Goal: Navigation & Orientation: Find specific page/section

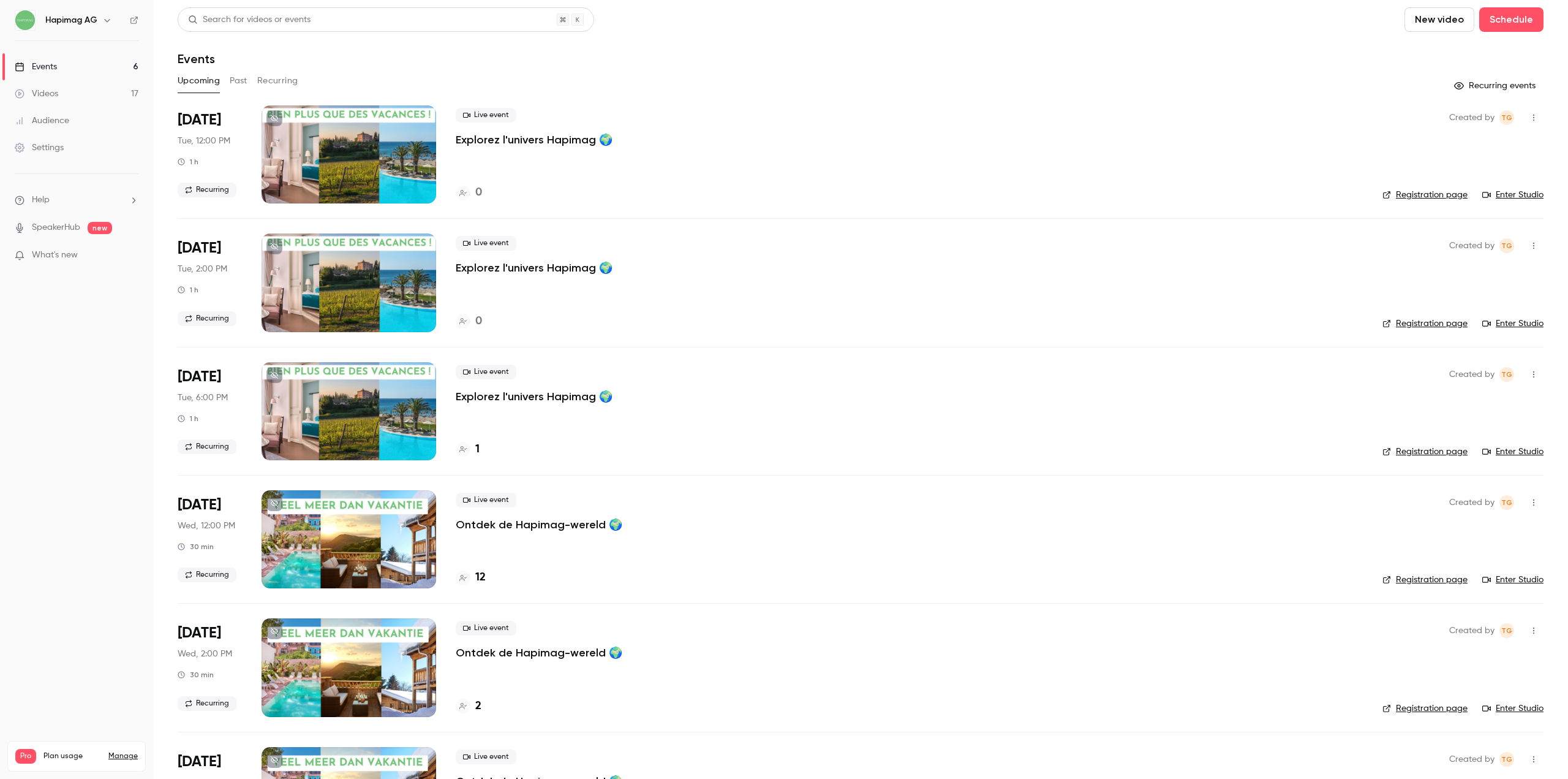
click at [492, 400] on p "Explorez l'univers Hapimag 🌍" at bounding box center [534, 397] width 157 height 15
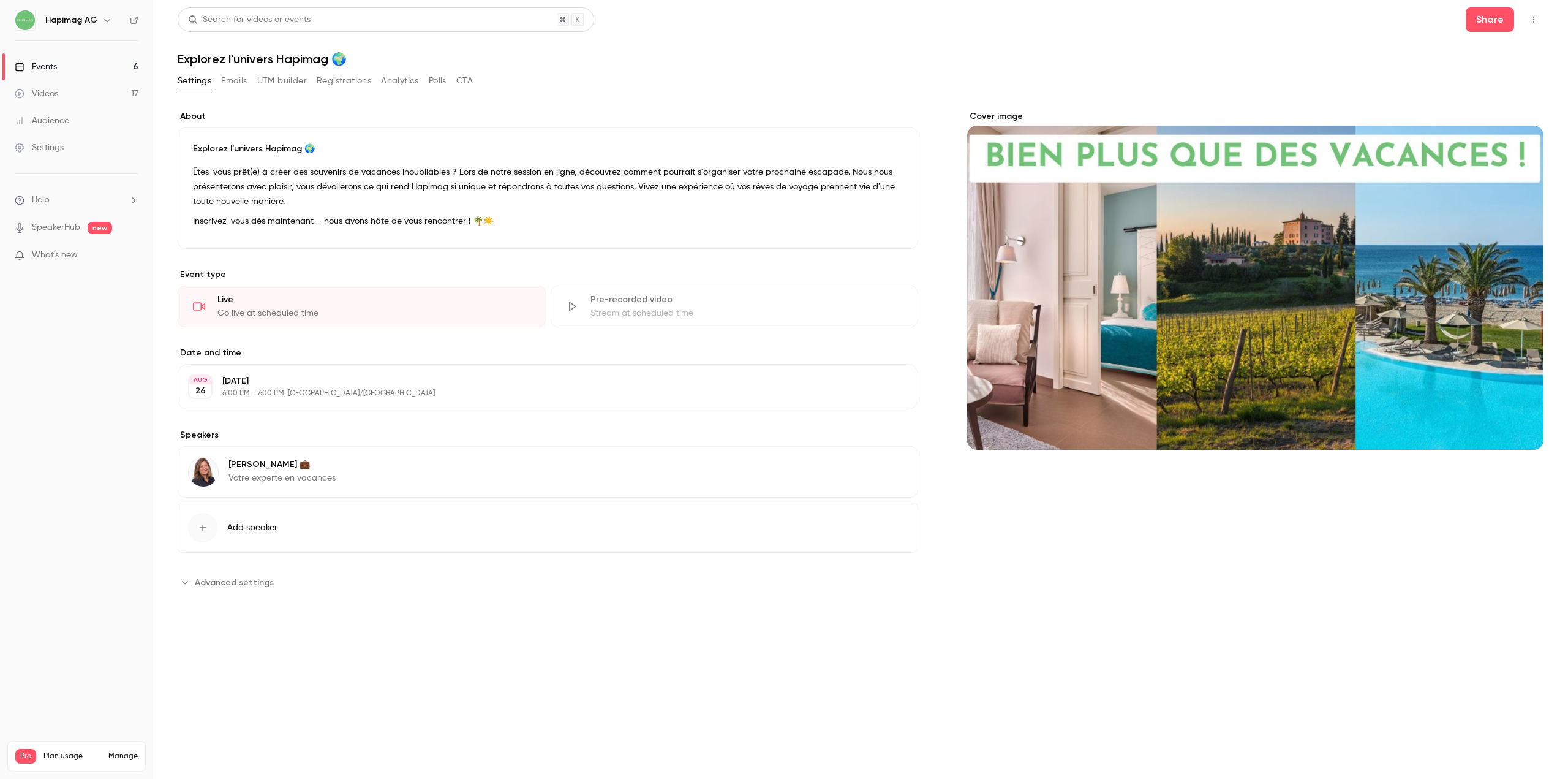
click at [1537, 16] on icon "button" at bounding box center [1534, 20] width 10 height 9
click at [1522, 75] on li "Enter Studio" at bounding box center [1477, 82] width 133 height 32
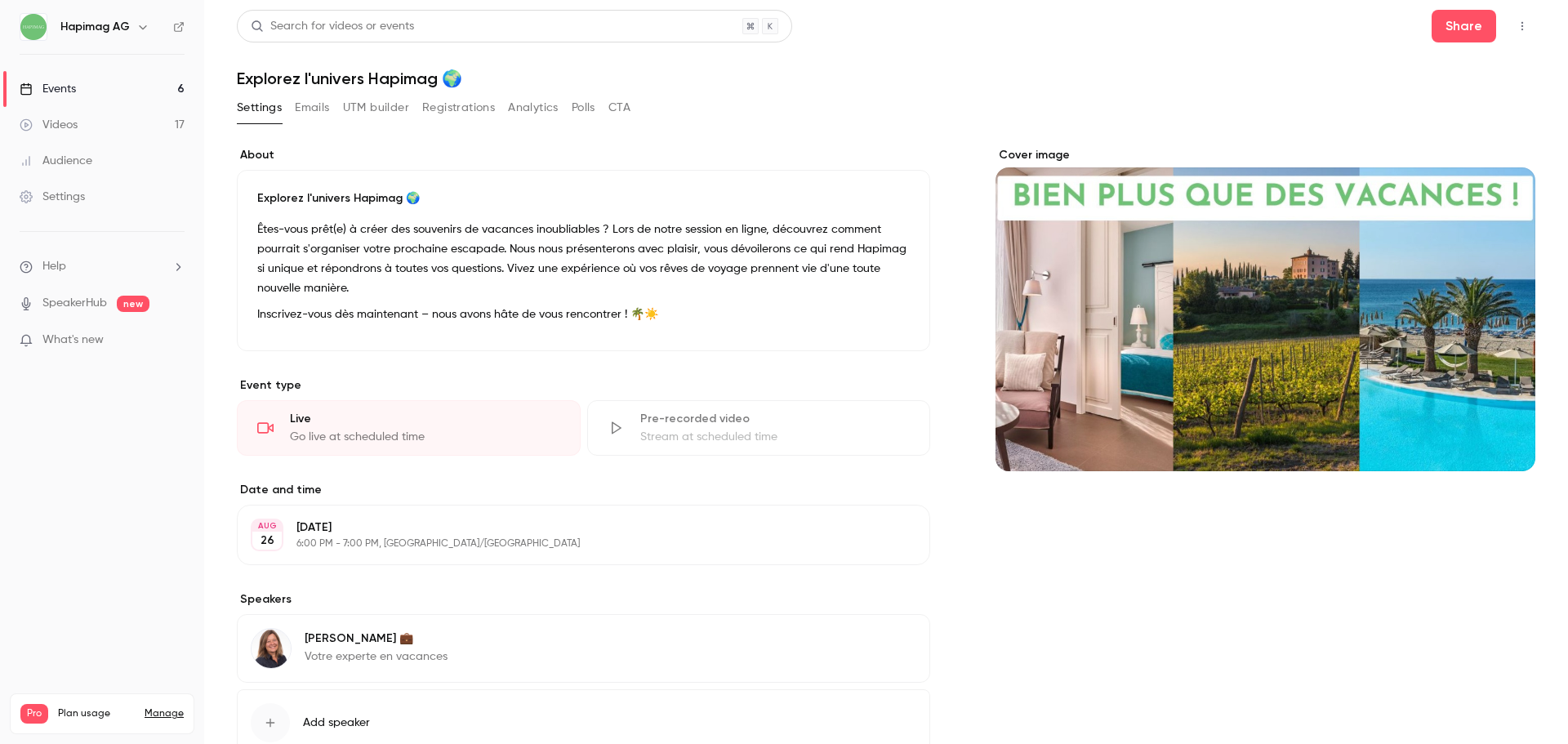
click at [314, 108] on button "Emails" at bounding box center [311, 107] width 34 height 26
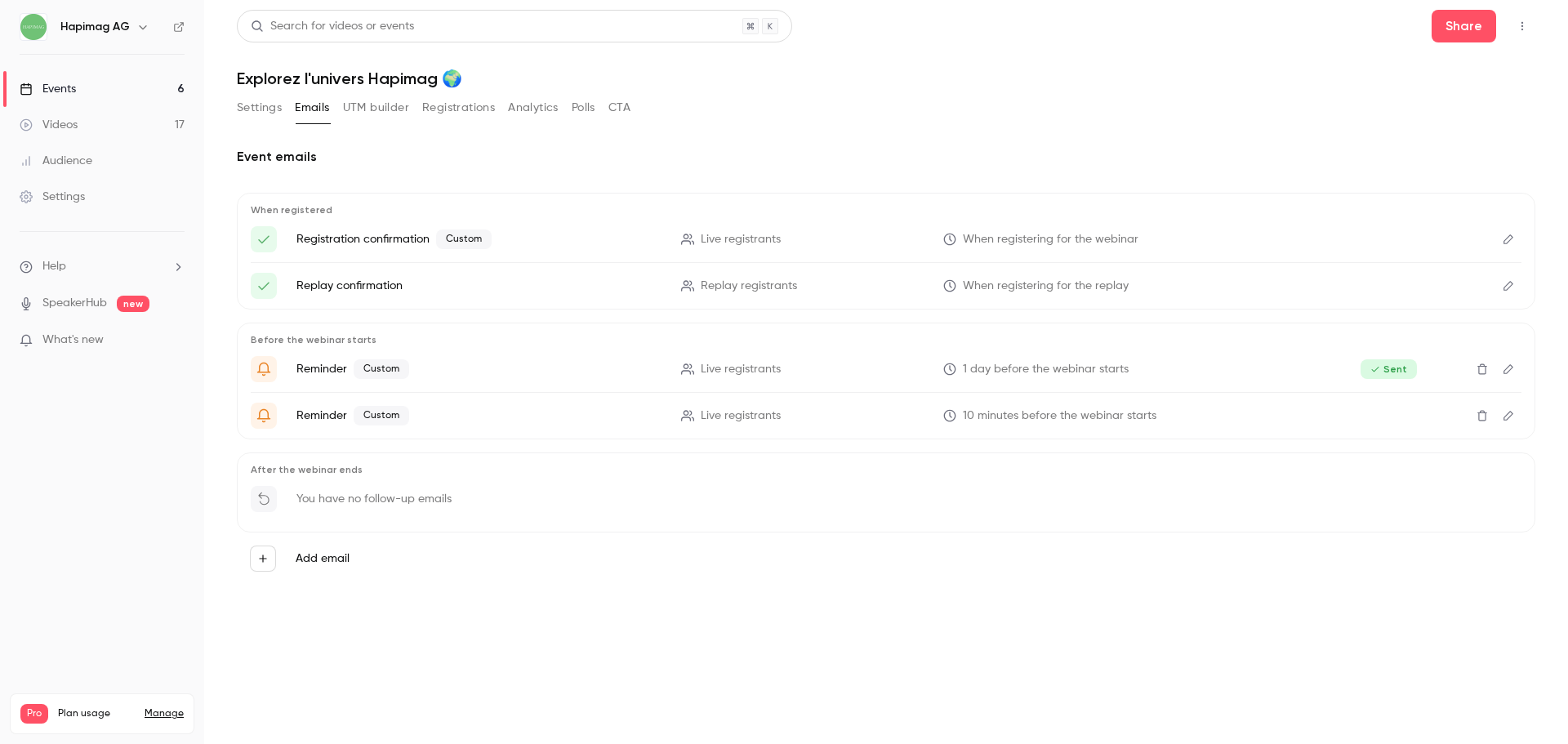
click at [383, 114] on button "UTM builder" at bounding box center [376, 107] width 66 height 26
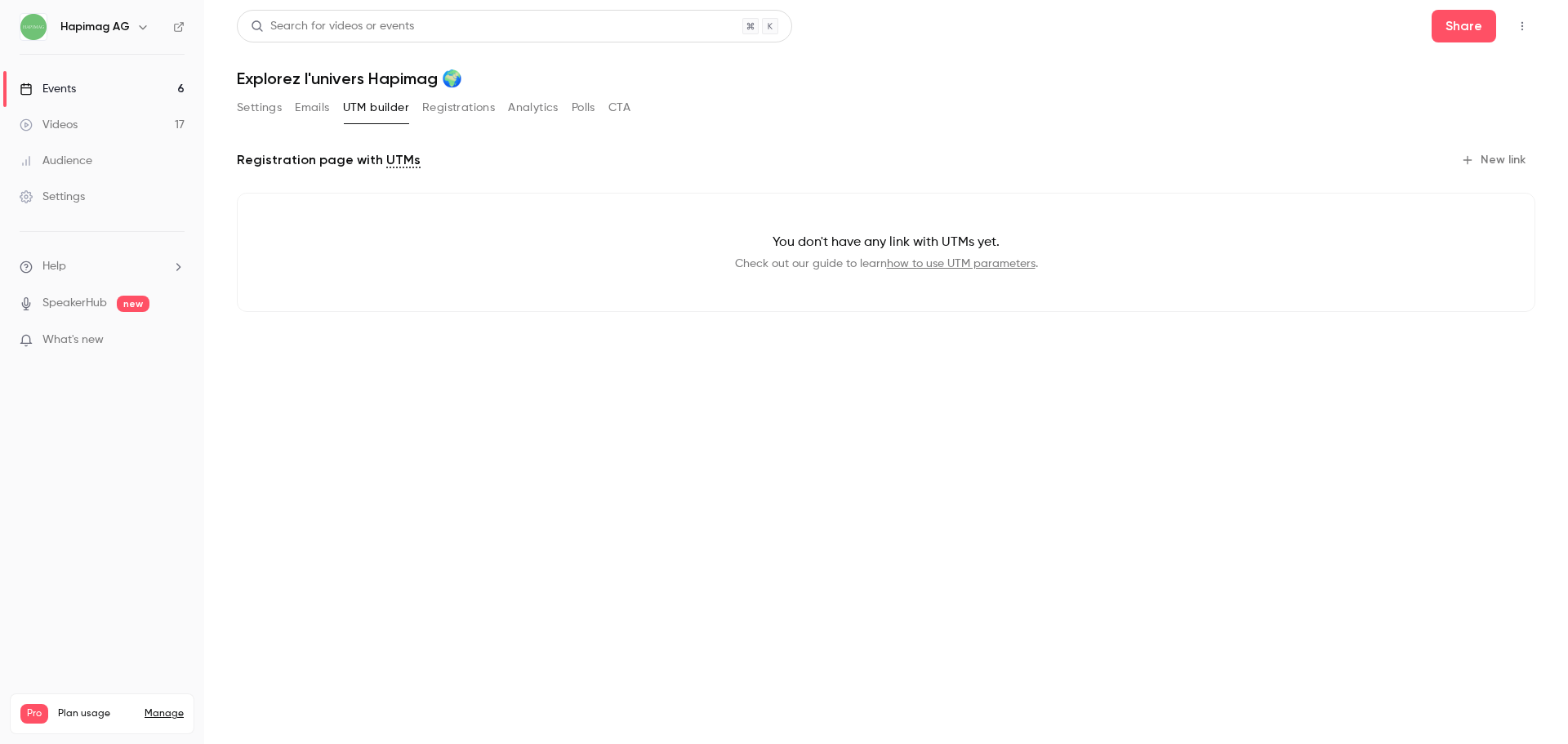
click at [69, 124] on div "Videos" at bounding box center [49, 125] width 58 height 17
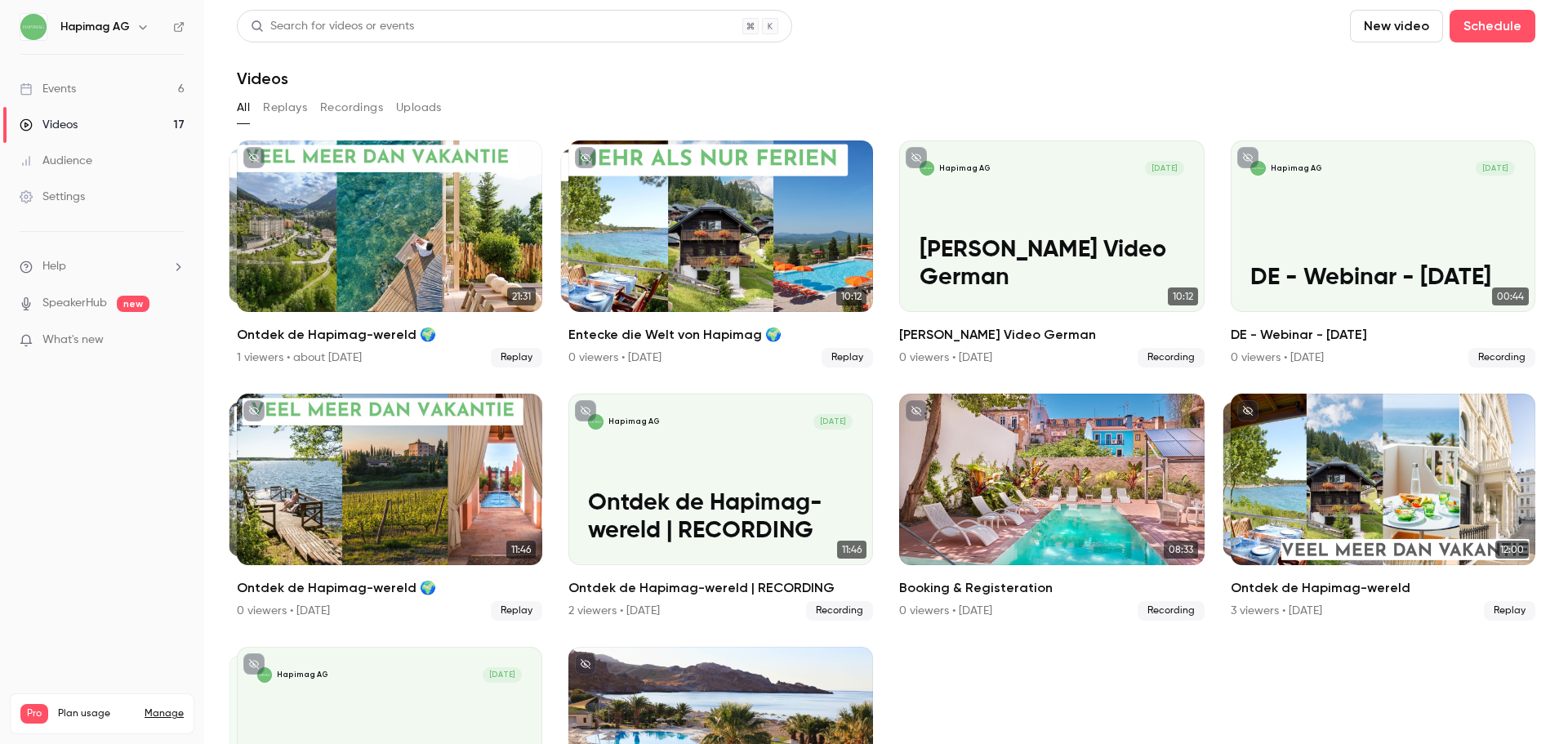
click at [49, 90] on div "Events" at bounding box center [48, 89] width 56 height 17
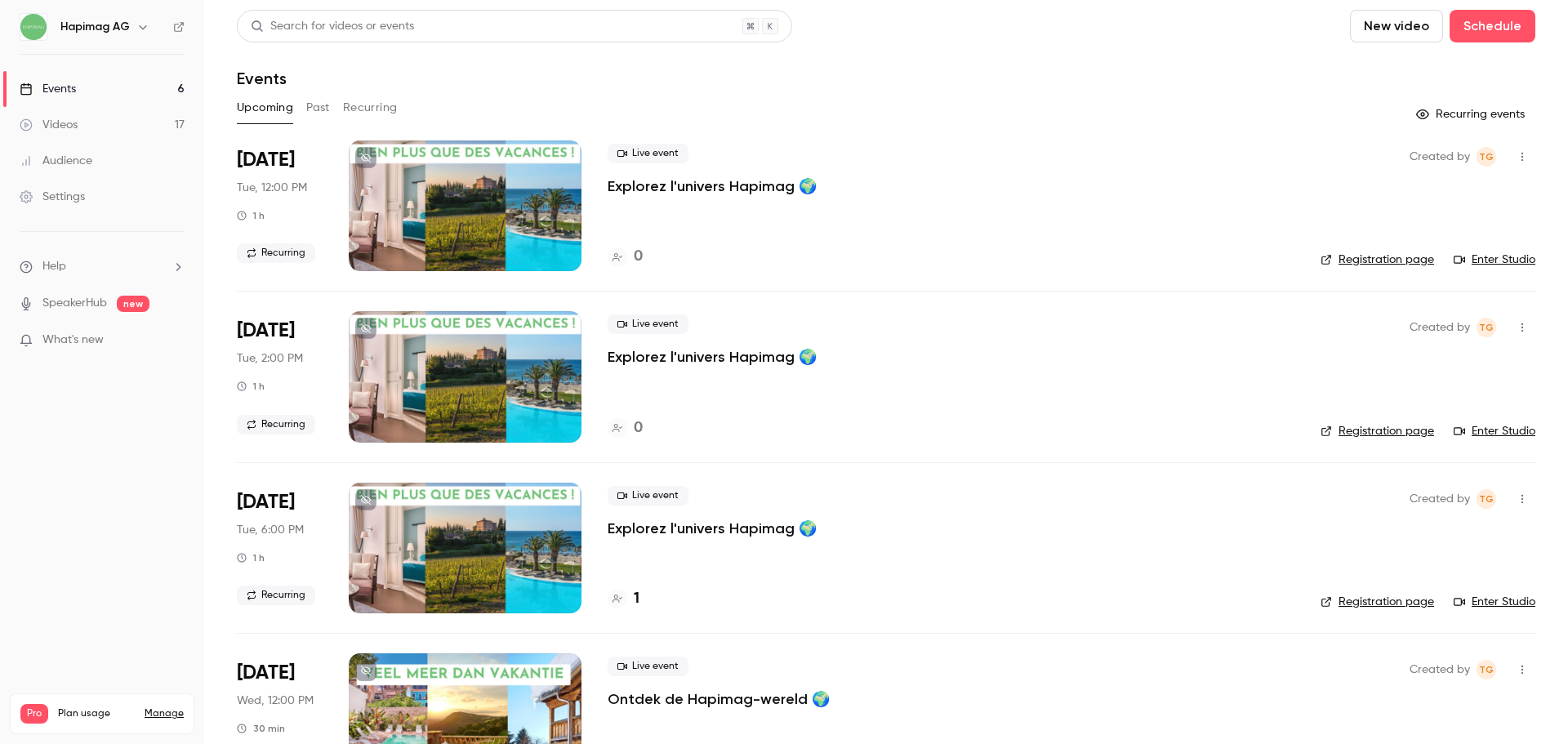
click at [322, 114] on button "Past" at bounding box center [318, 107] width 24 height 26
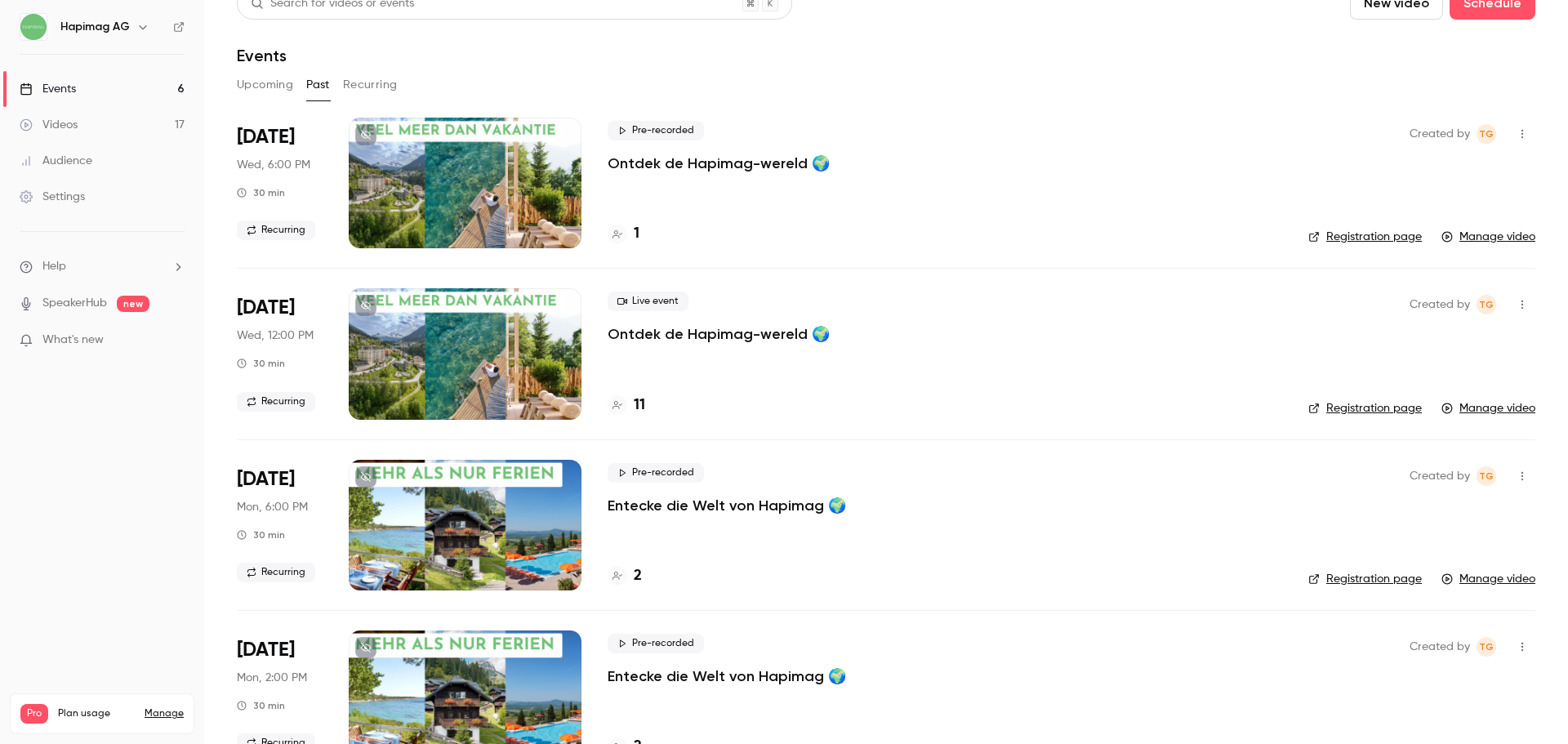
scroll to position [24, 0]
click at [634, 403] on h4 "11" at bounding box center [640, 404] width 12 height 22
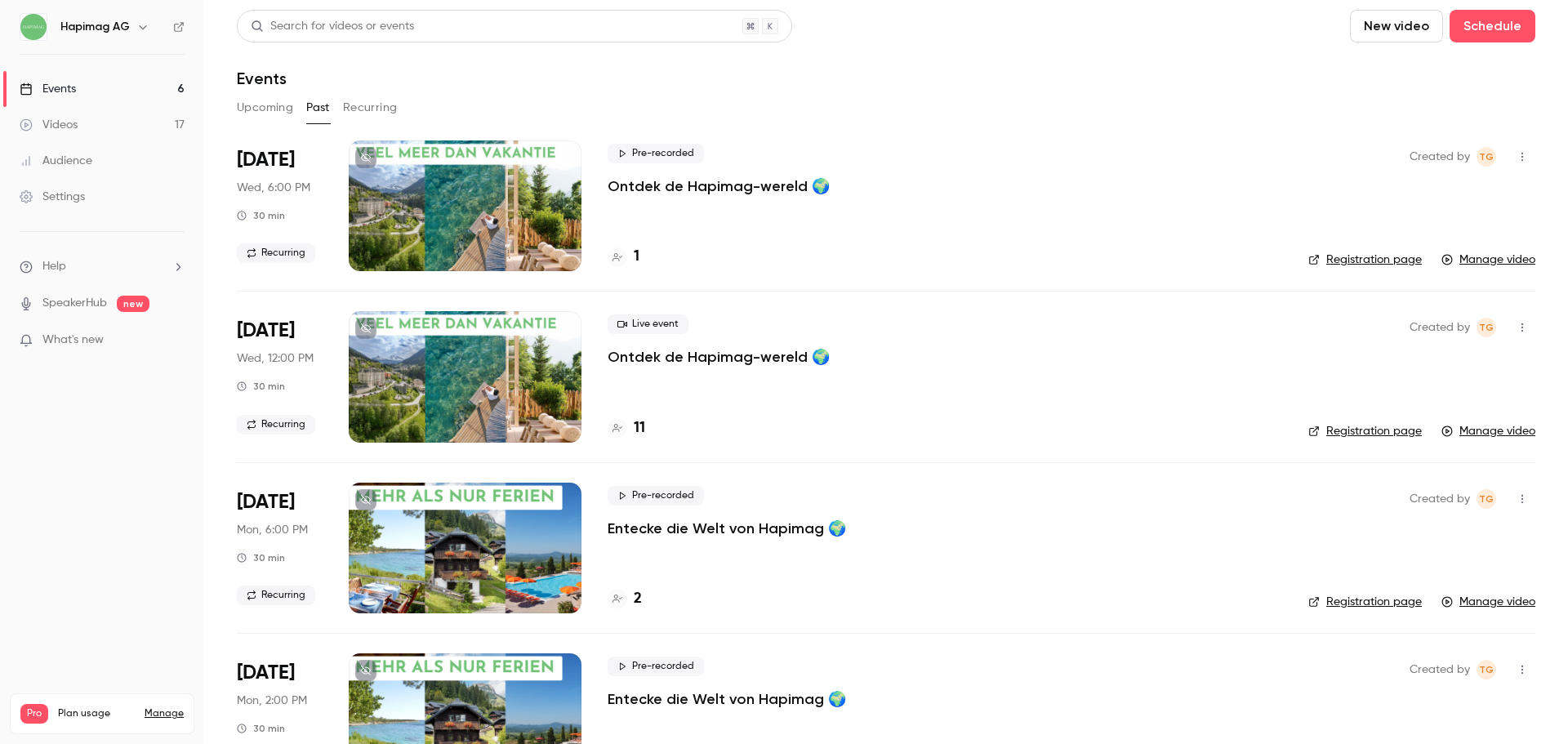
click at [641, 429] on h4 "11" at bounding box center [640, 428] width 12 height 22
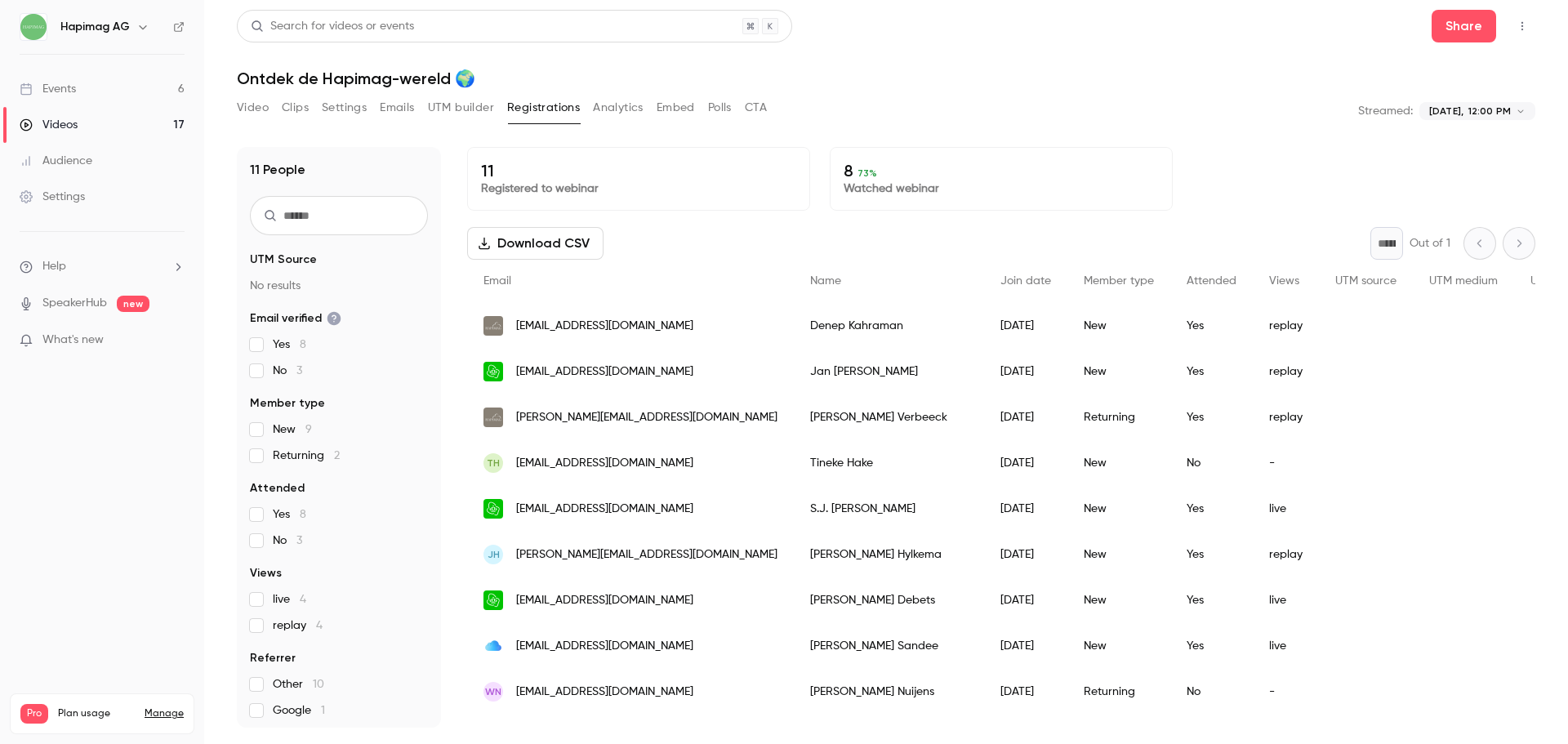
click at [253, 108] on button "Video" at bounding box center [252, 107] width 32 height 26
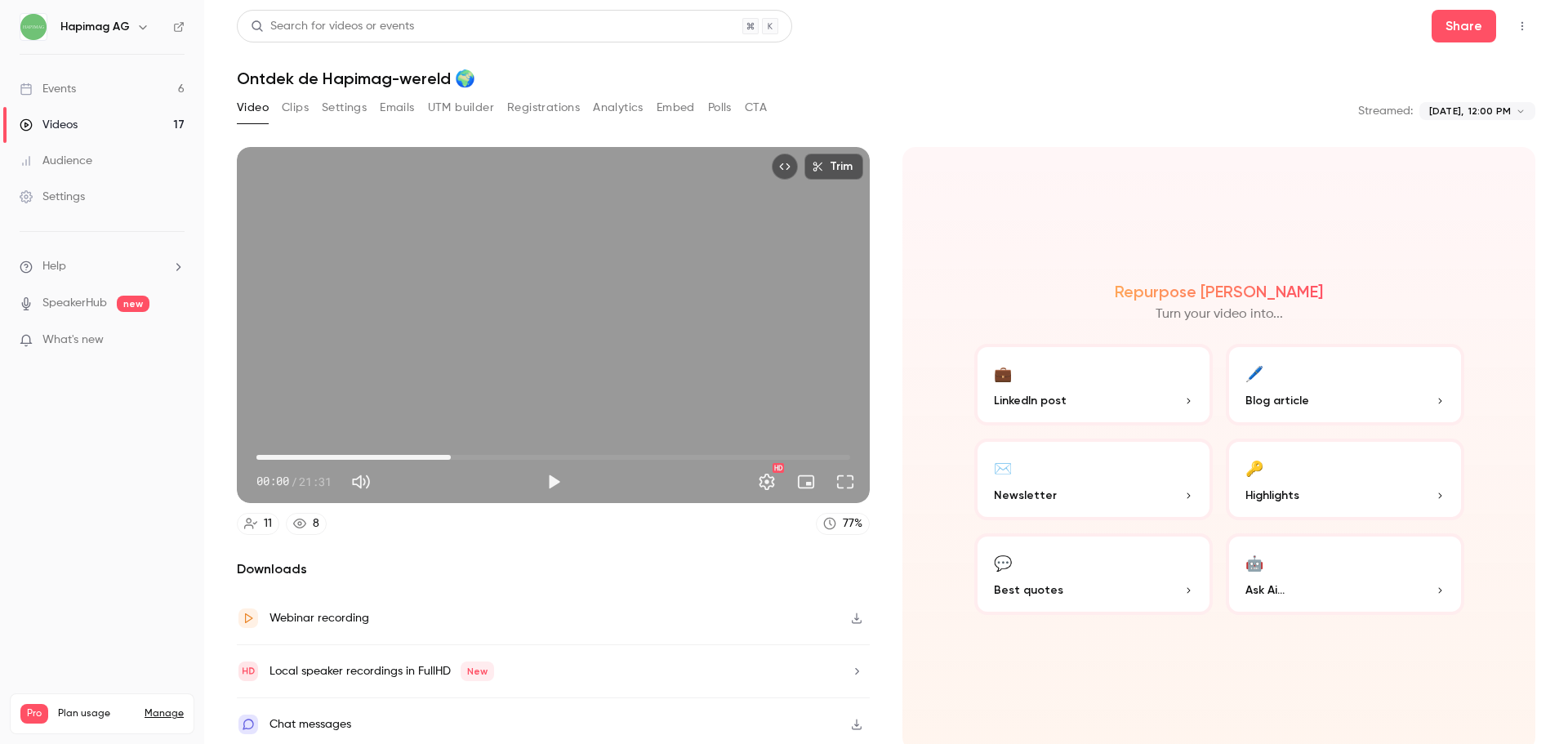
click at [449, 451] on span "07:03" at bounding box center [553, 456] width 593 height 26
click at [560, 483] on button "Play" at bounding box center [553, 481] width 32 height 32
click at [655, 464] on span "14:35" at bounding box center [553, 456] width 593 height 26
click at [686, 461] on span "14:36" at bounding box center [553, 456] width 593 height 26
click at [710, 459] on span "15:44" at bounding box center [553, 456] width 593 height 26
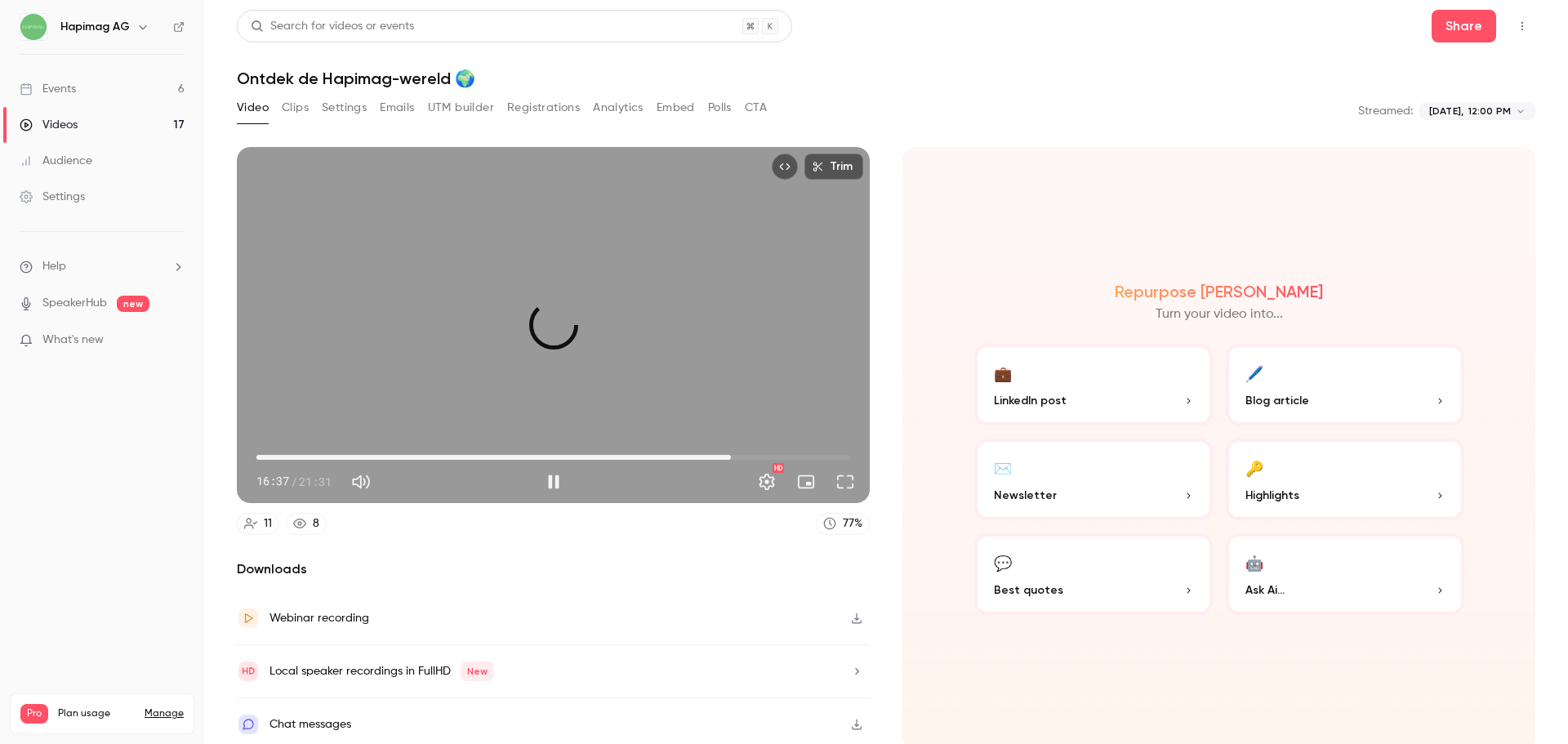
click at [726, 459] on span "17:11" at bounding box center [553, 456] width 593 height 26
click at [746, 456] on span "17:55" at bounding box center [553, 456] width 593 height 26
click at [767, 455] on span "18:43" at bounding box center [553, 456] width 593 height 26
click at [801, 453] on span "18:43" at bounding box center [553, 456] width 593 height 26
drag, startPoint x: 816, startPoint y: 453, endPoint x: 827, endPoint y: 453, distance: 11.0
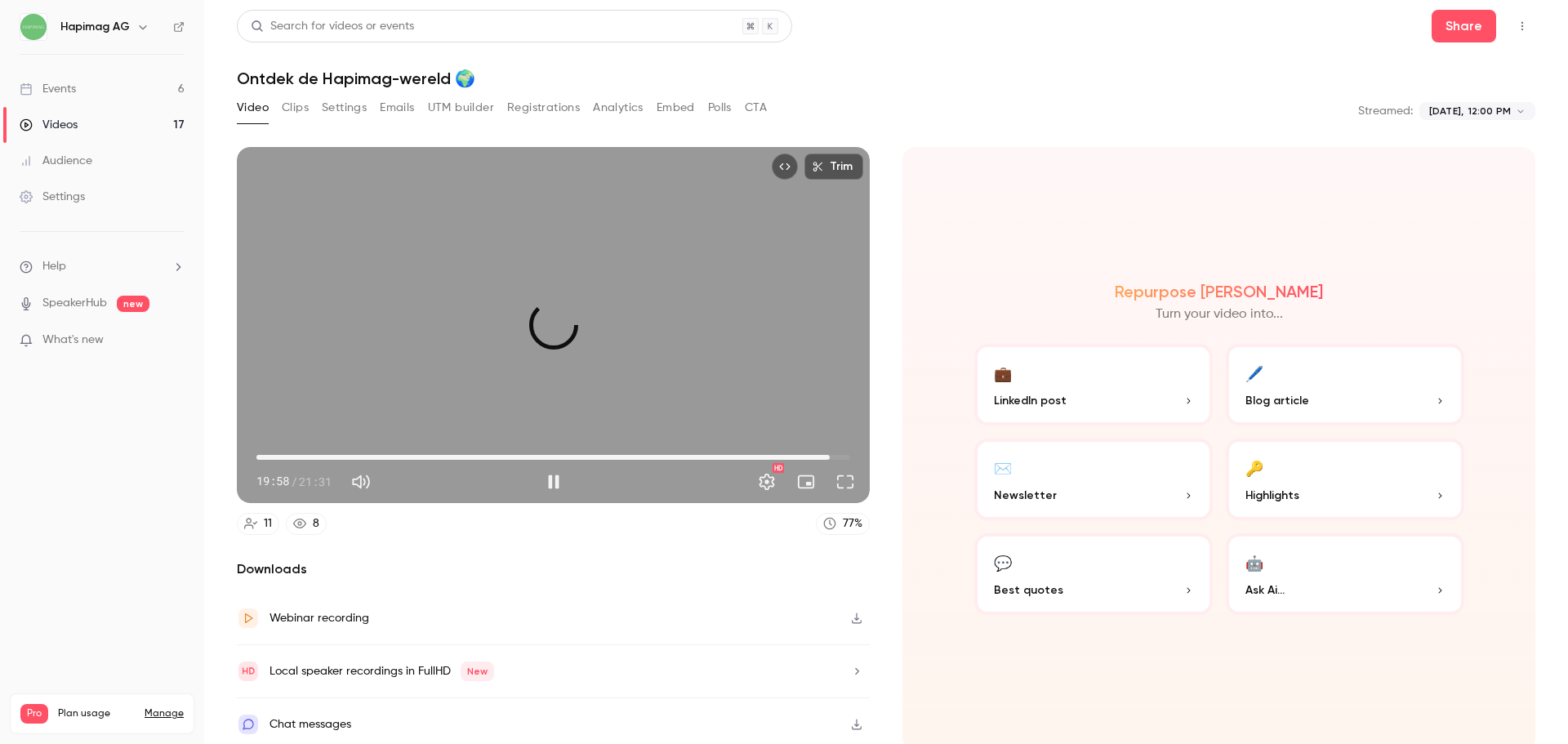
click at [827, 453] on span "20:47" at bounding box center [553, 456] width 593 height 26
click at [830, 455] on span "20:54" at bounding box center [833, 457] width 5 height 5
click at [839, 455] on span "21:12" at bounding box center [841, 457] width 5 height 5
click at [572, 444] on span "11:32" at bounding box center [553, 456] width 593 height 26
click at [472, 445] on span "07:53" at bounding box center [553, 456] width 593 height 26
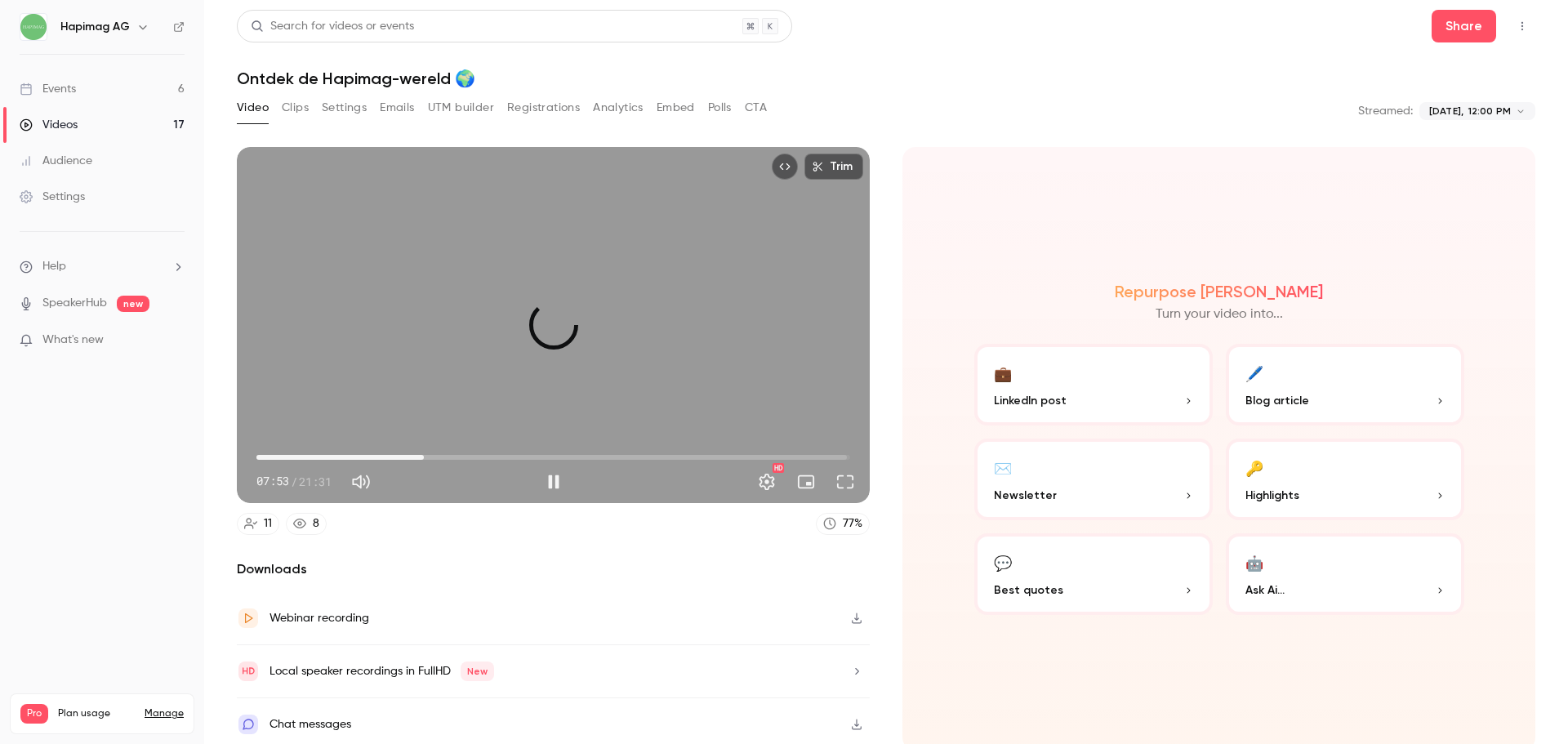
click at [422, 445] on span "06:04" at bounding box center [553, 456] width 593 height 26
click at [359, 453] on span "03:46" at bounding box center [553, 456] width 593 height 26
click at [316, 452] on span "02:11" at bounding box center [553, 456] width 593 height 26
click at [270, 455] on span "00:30" at bounding box center [553, 456] width 593 height 26
click at [466, 445] on span "07:41" at bounding box center [553, 456] width 593 height 26
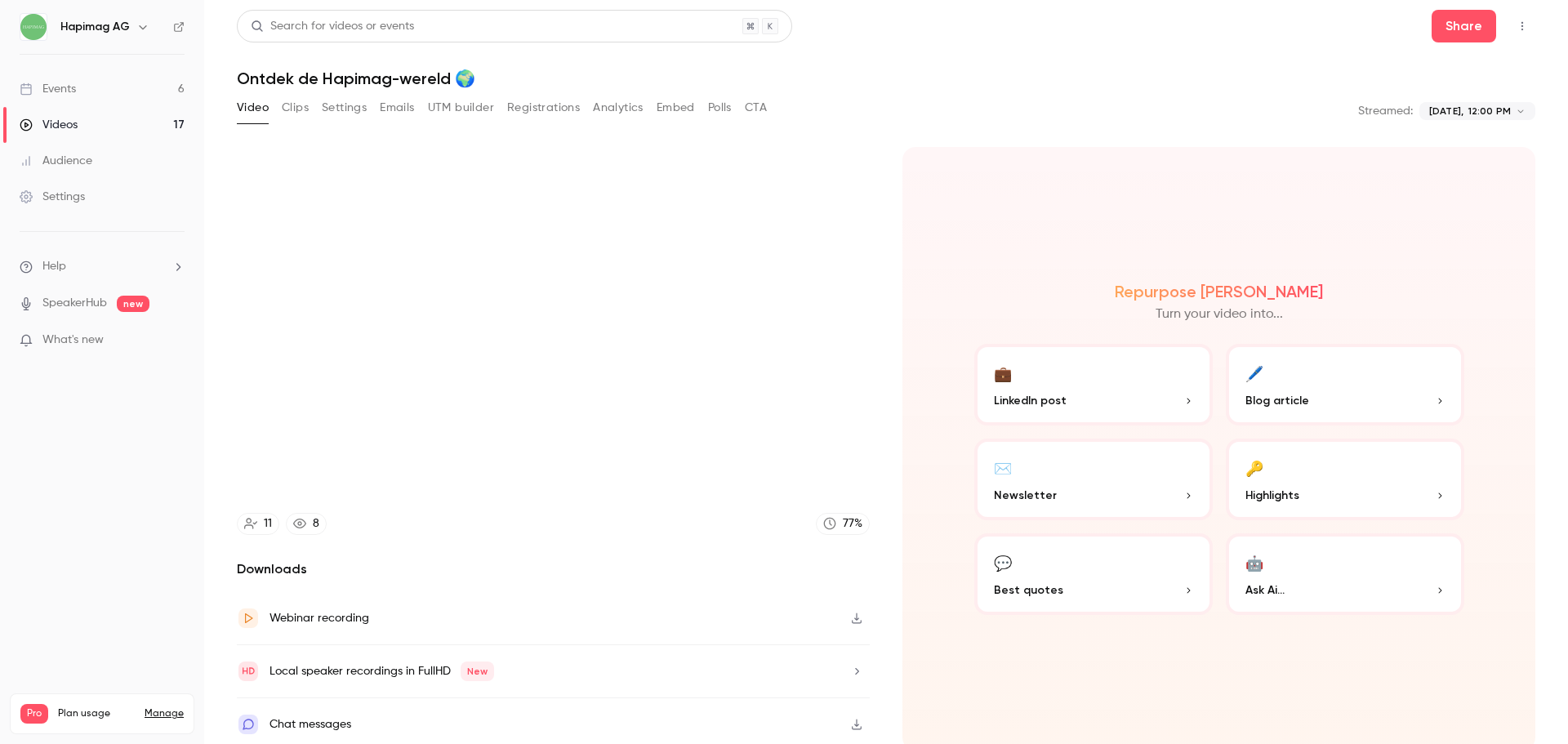
type input "*****"
click at [85, 124] on link "Videos 17" at bounding box center [102, 124] width 204 height 36
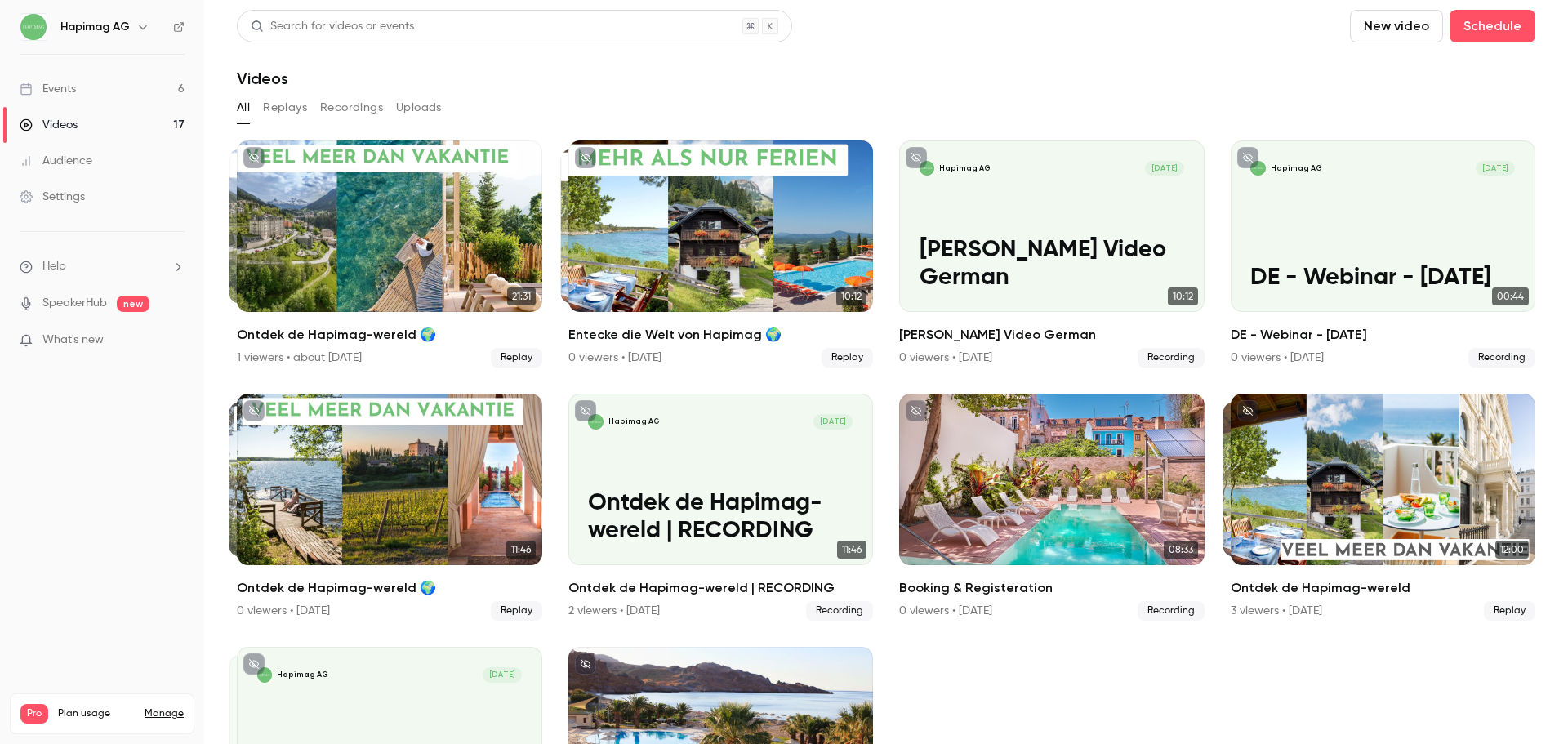
click at [301, 109] on button "Replays" at bounding box center [285, 107] width 44 height 26
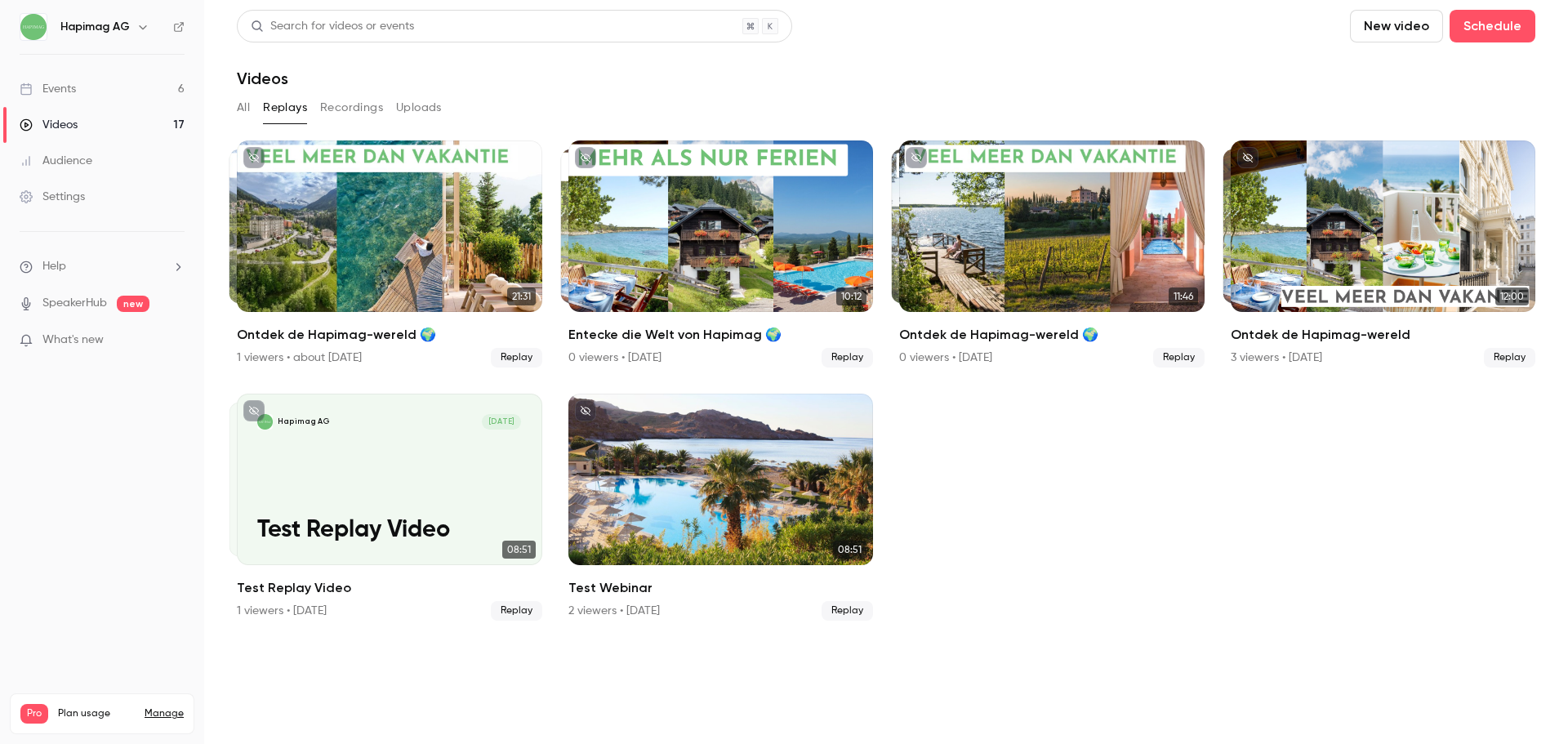
click at [237, 106] on button "All" at bounding box center [243, 107] width 13 height 26
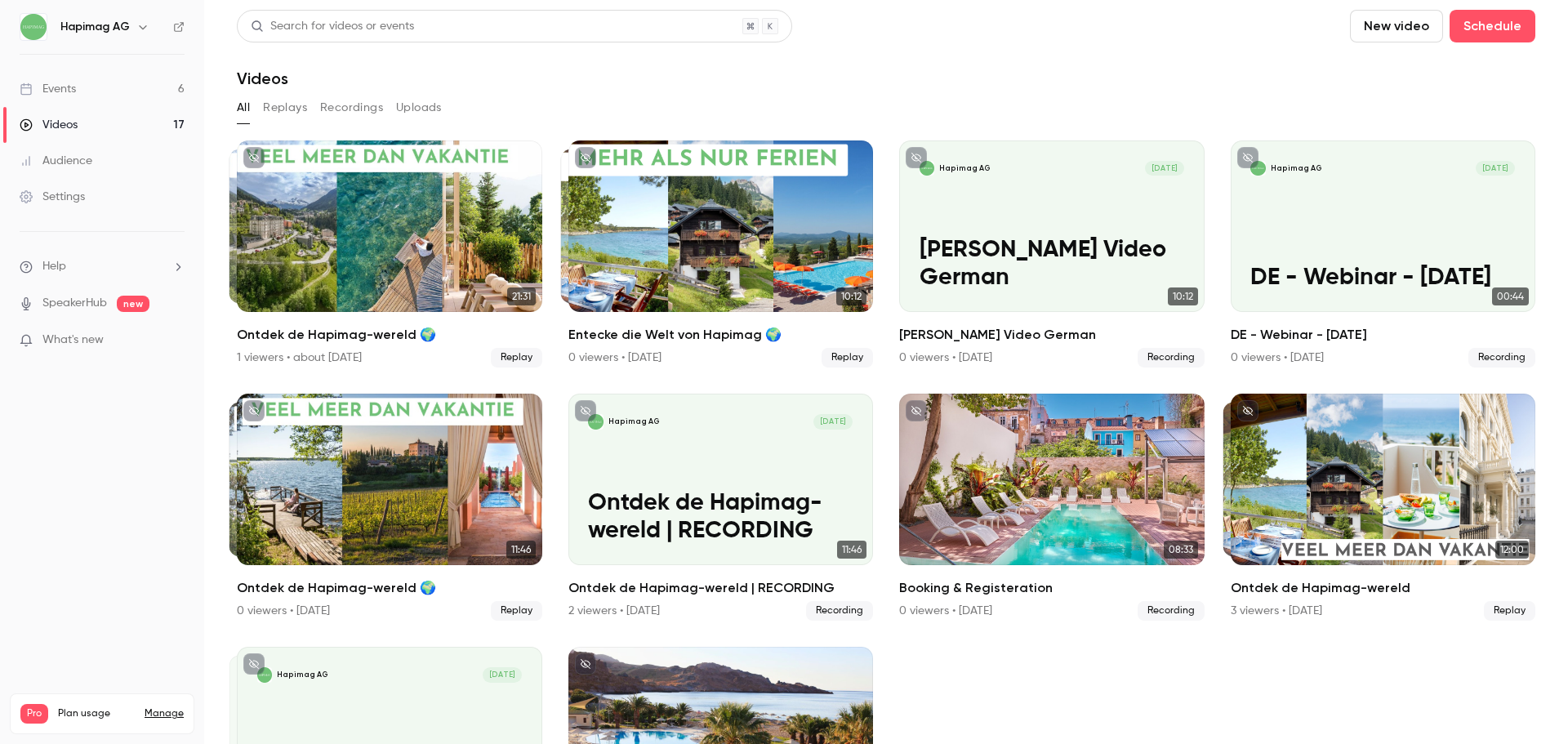
click at [109, 87] on link "Events 6" at bounding box center [102, 89] width 204 height 36
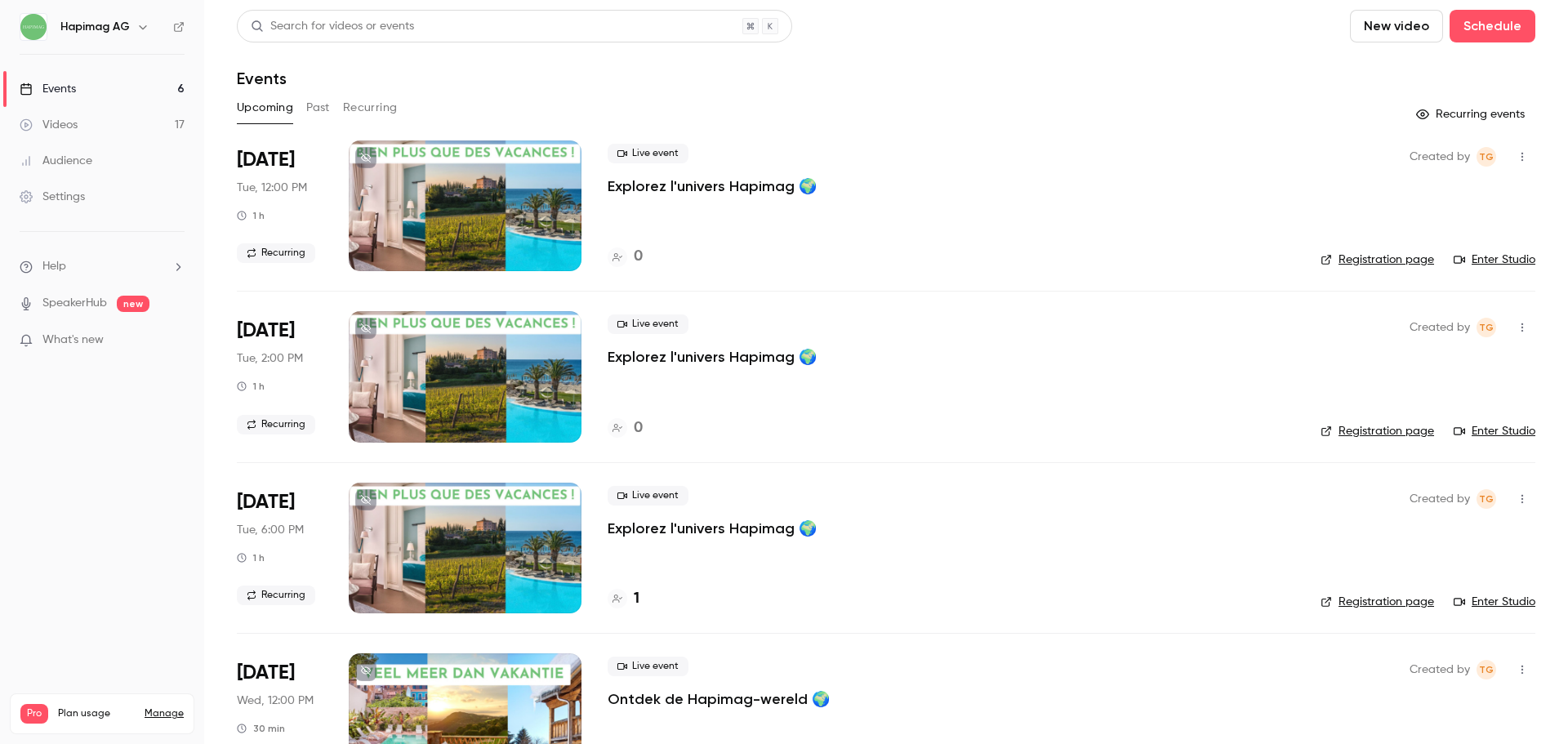
click at [312, 108] on button "Past" at bounding box center [318, 107] width 24 height 26
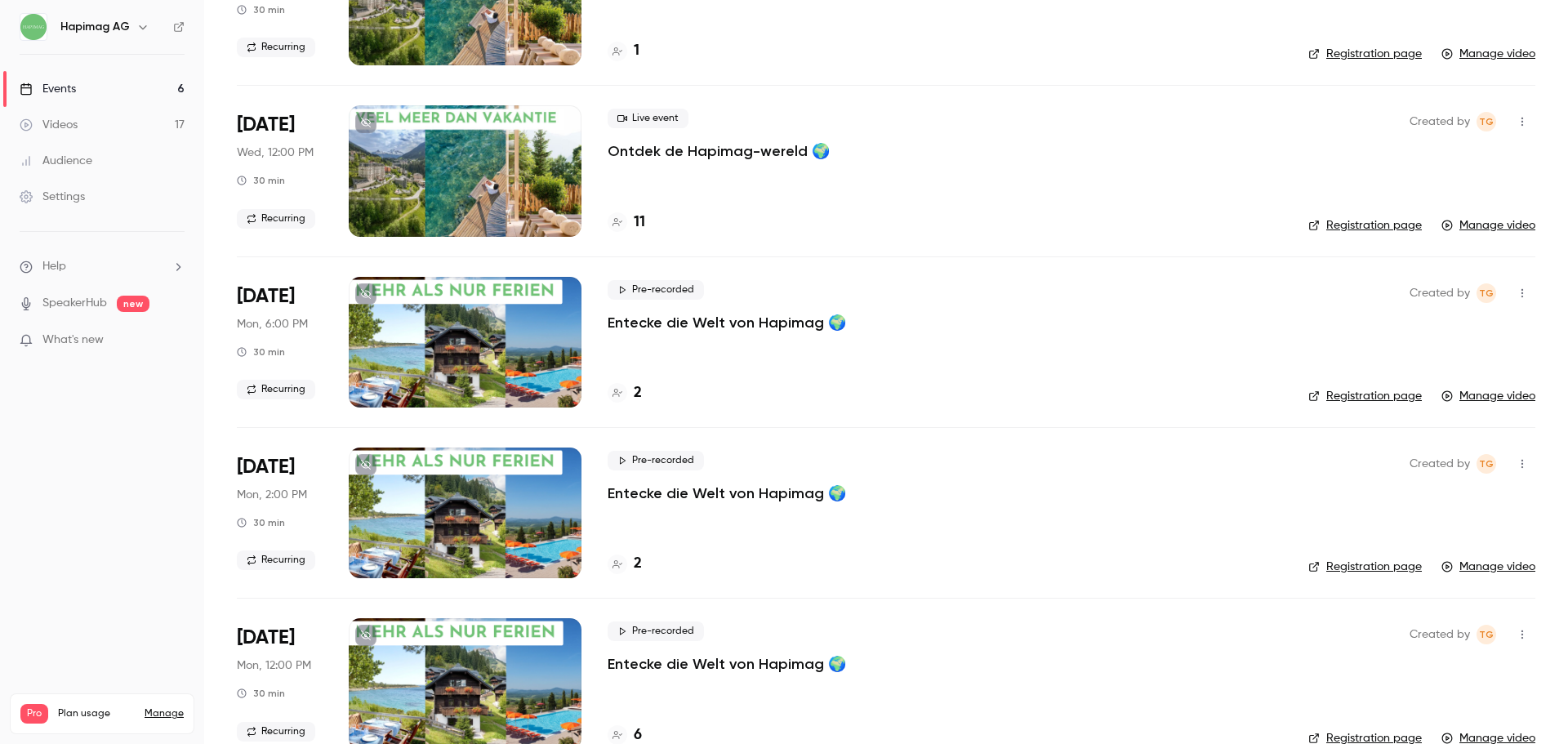
scroll to position [205, 0]
click at [655, 157] on p "Ontdek de Hapimag-wereld 🌍" at bounding box center [718, 152] width 222 height 20
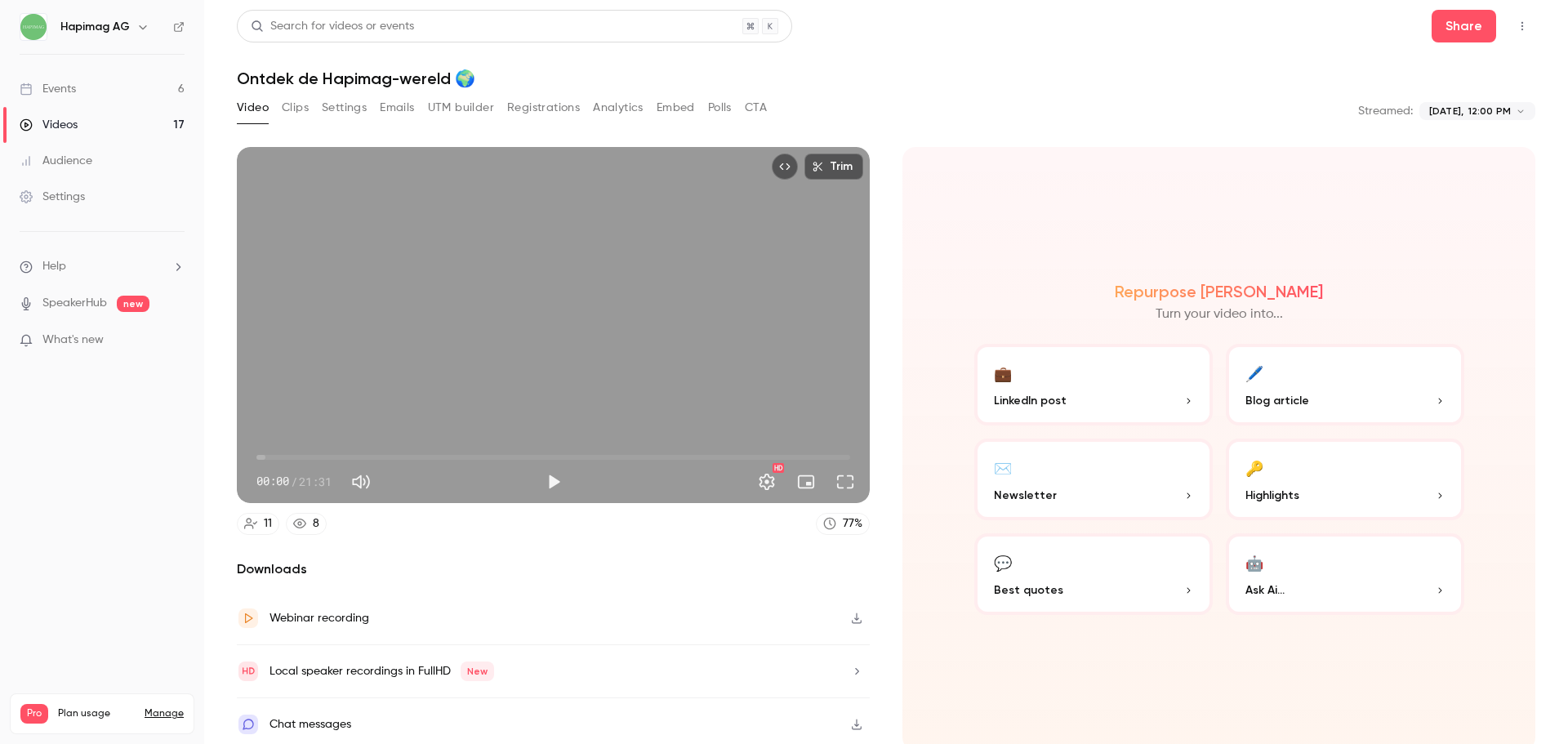
click at [296, 106] on button "Clips" at bounding box center [295, 107] width 27 height 26
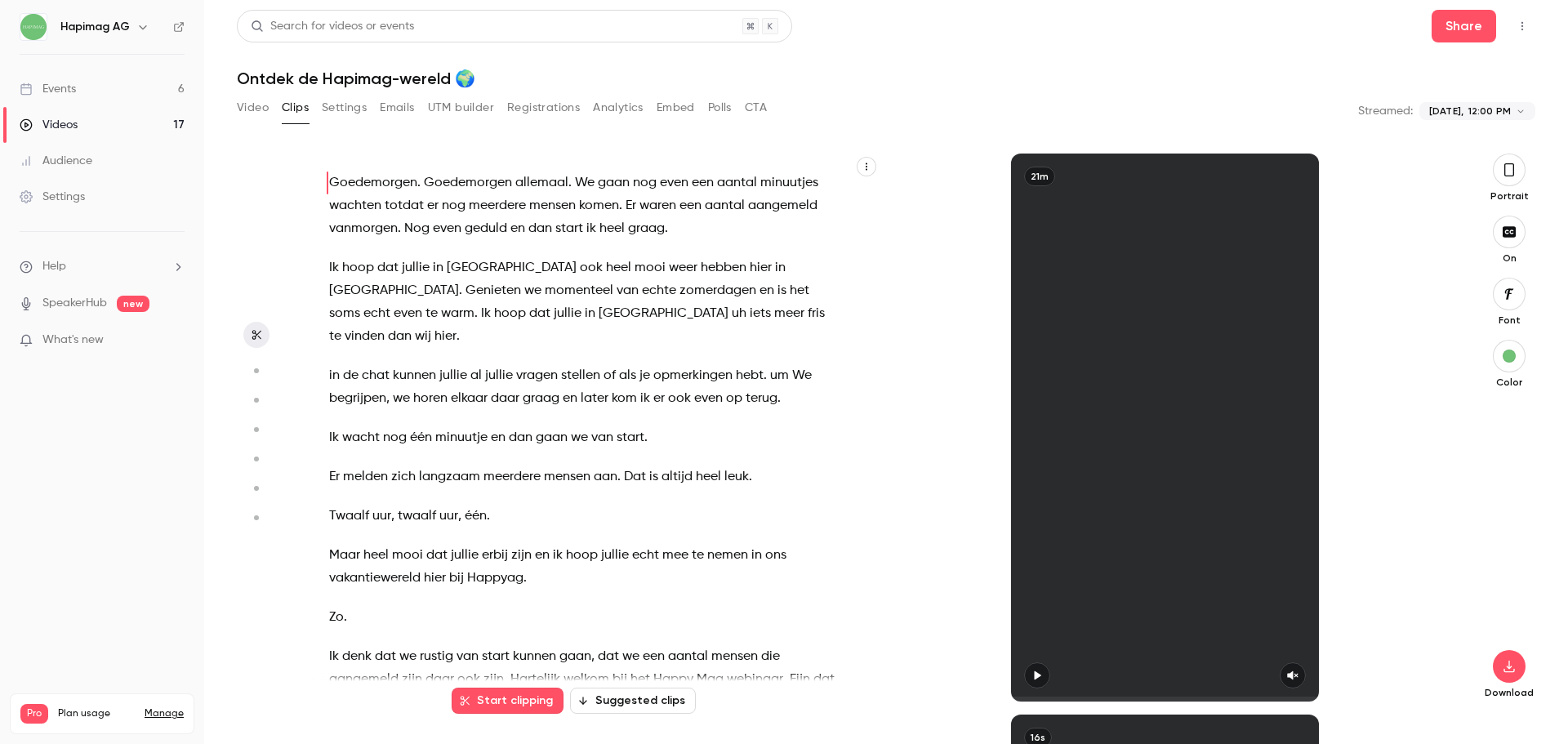
click at [262, 99] on button "Video" at bounding box center [252, 107] width 32 height 26
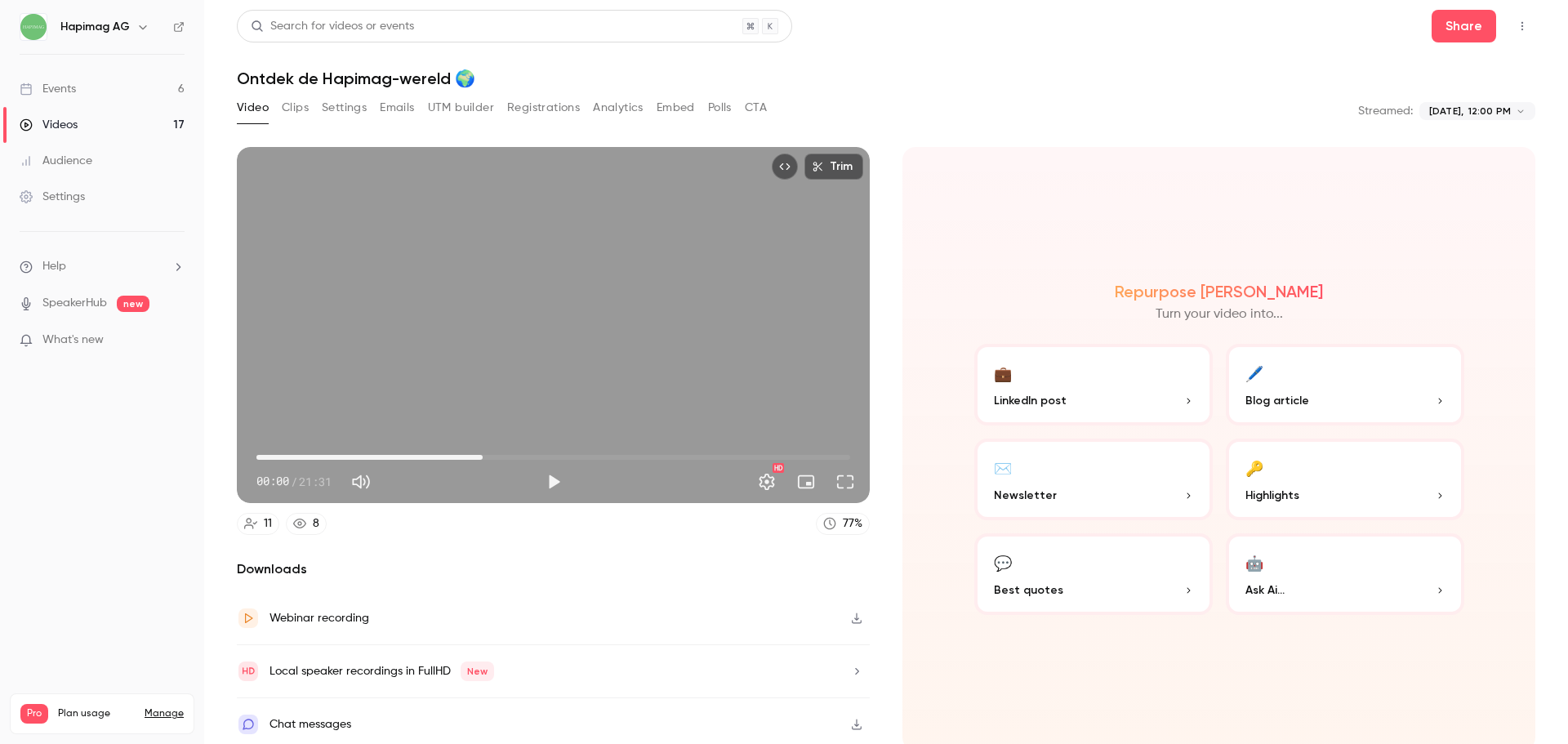
click at [480, 462] on span "08:11" at bounding box center [553, 456] width 593 height 26
click at [593, 461] on span "12:19" at bounding box center [553, 456] width 593 height 26
click at [660, 460] on span "14:46" at bounding box center [553, 456] width 593 height 26
click at [707, 458] on span "16:30" at bounding box center [553, 456] width 593 height 26
click at [679, 455] on span "16:30" at bounding box center [553, 456] width 593 height 26
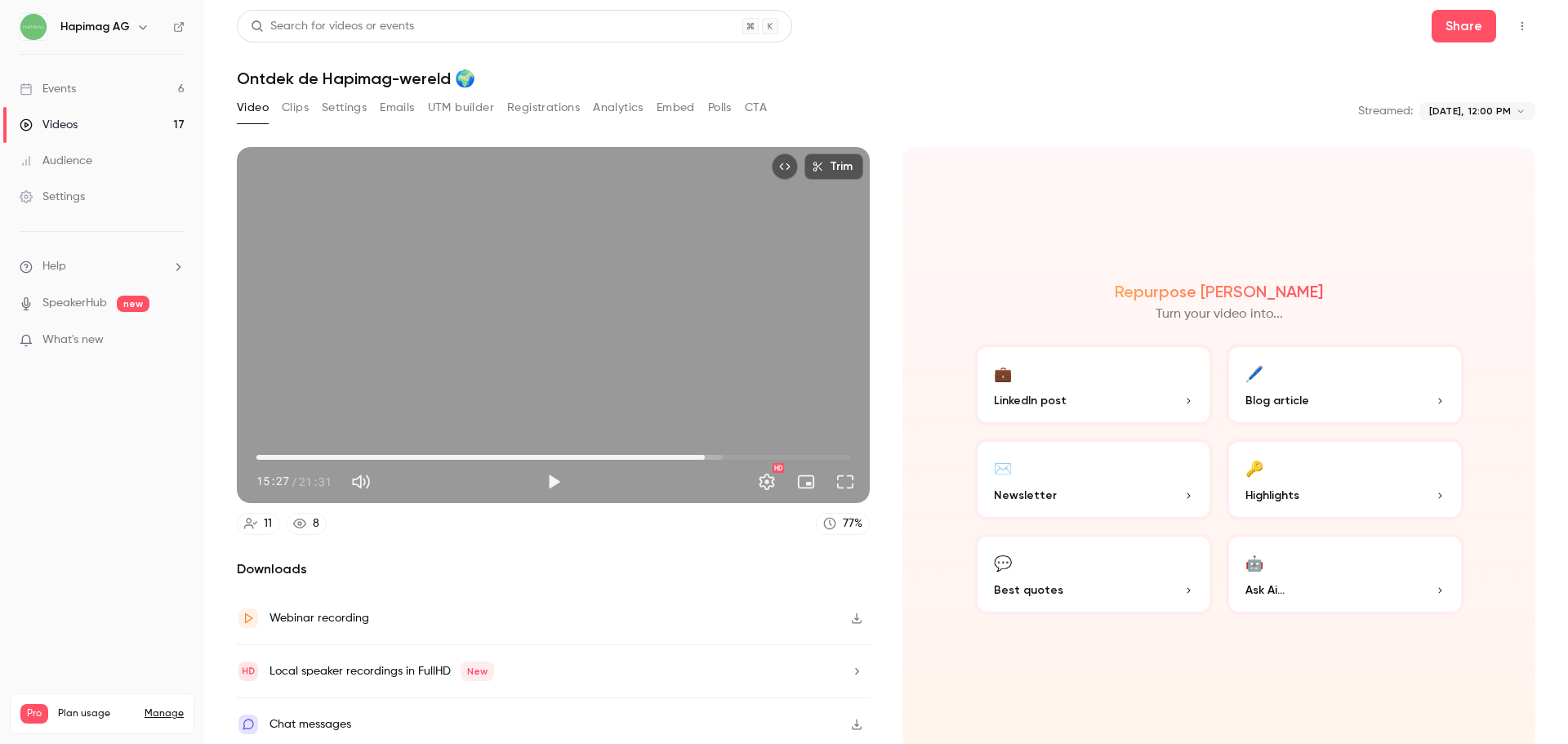
click at [699, 454] on span "16:14" at bounding box center [553, 456] width 593 height 26
click at [716, 454] on span "16:50" at bounding box center [553, 456] width 593 height 26
click at [542, 474] on button "Play" at bounding box center [553, 481] width 32 height 32
click at [742, 445] on span "17:46" at bounding box center [553, 456] width 593 height 26
click at [763, 447] on span "18:34" at bounding box center [553, 456] width 593 height 26
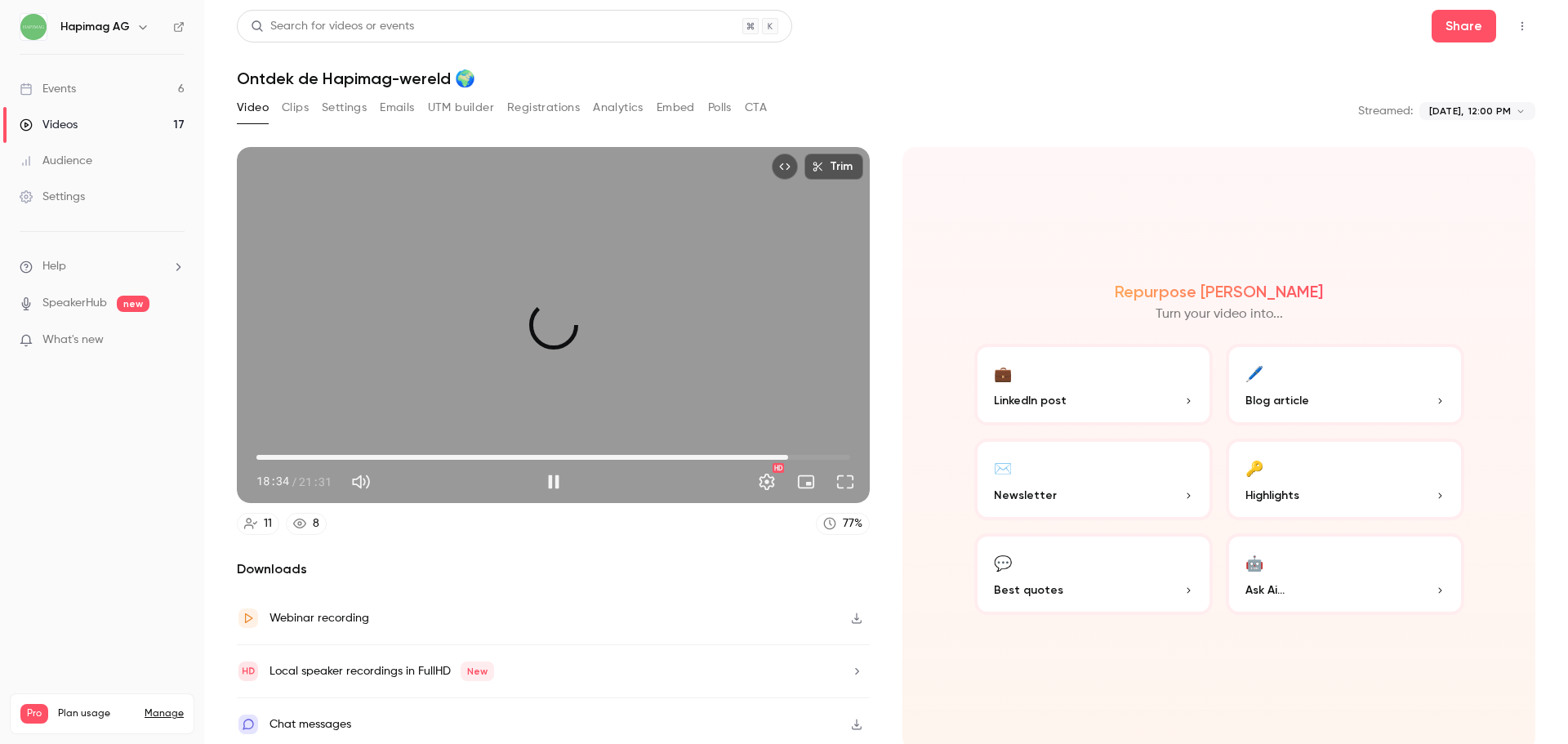
click at [782, 447] on span "19:15" at bounding box center [553, 456] width 593 height 26
click at [798, 447] on span "19:49" at bounding box center [553, 456] width 593 height 26
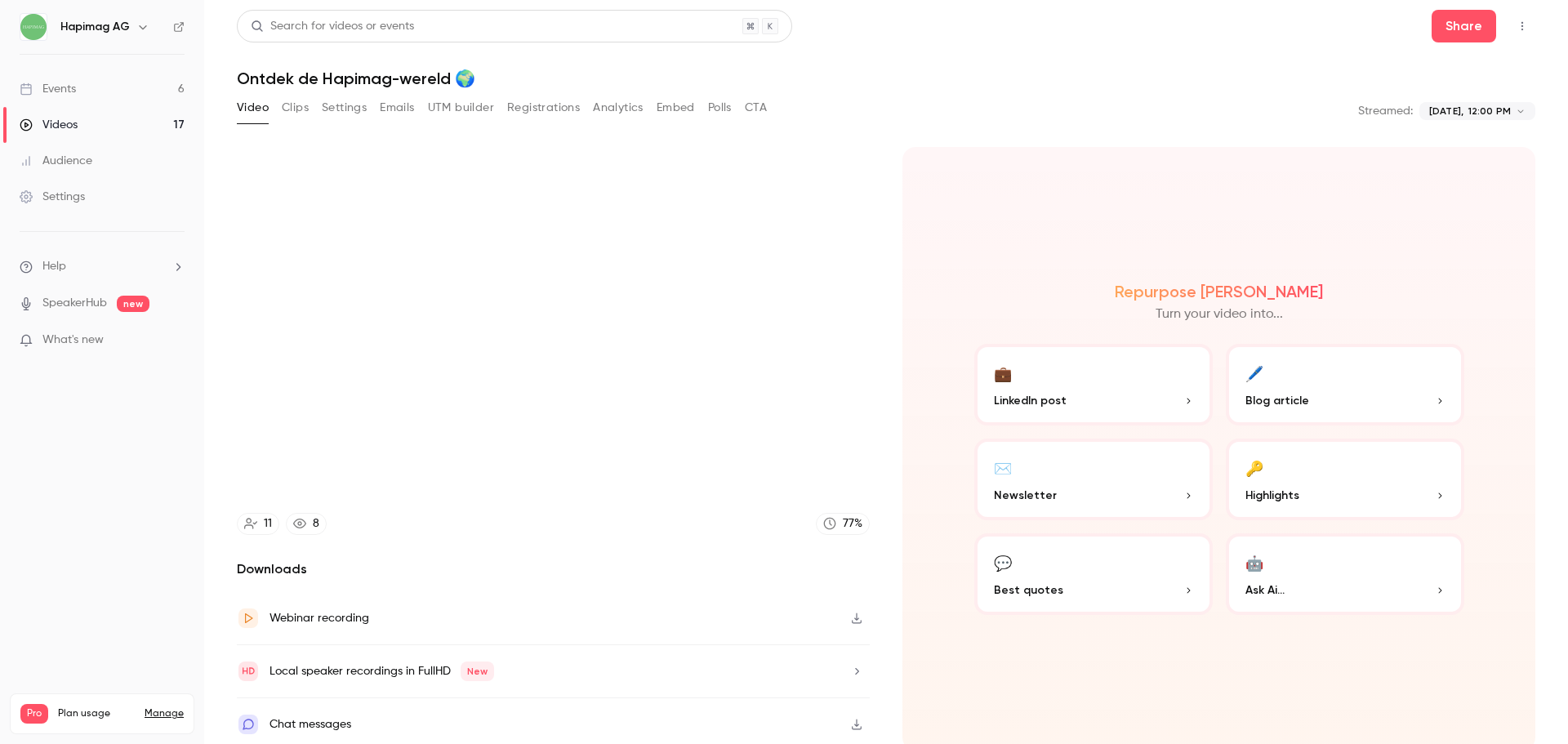
type input "******"
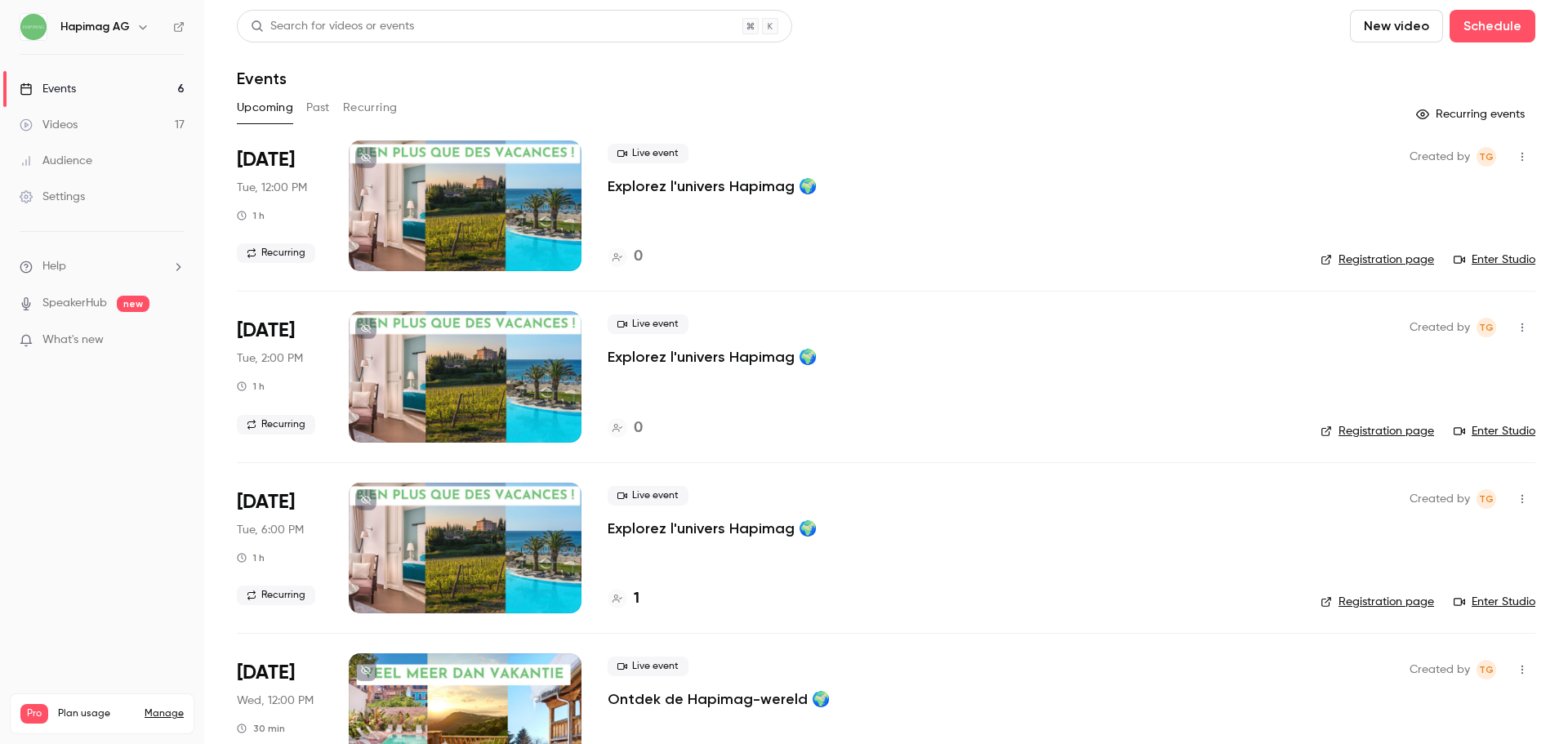
click at [676, 523] on p "Explorez l'univers Hapimag 🌍" at bounding box center [712, 528] width 209 height 20
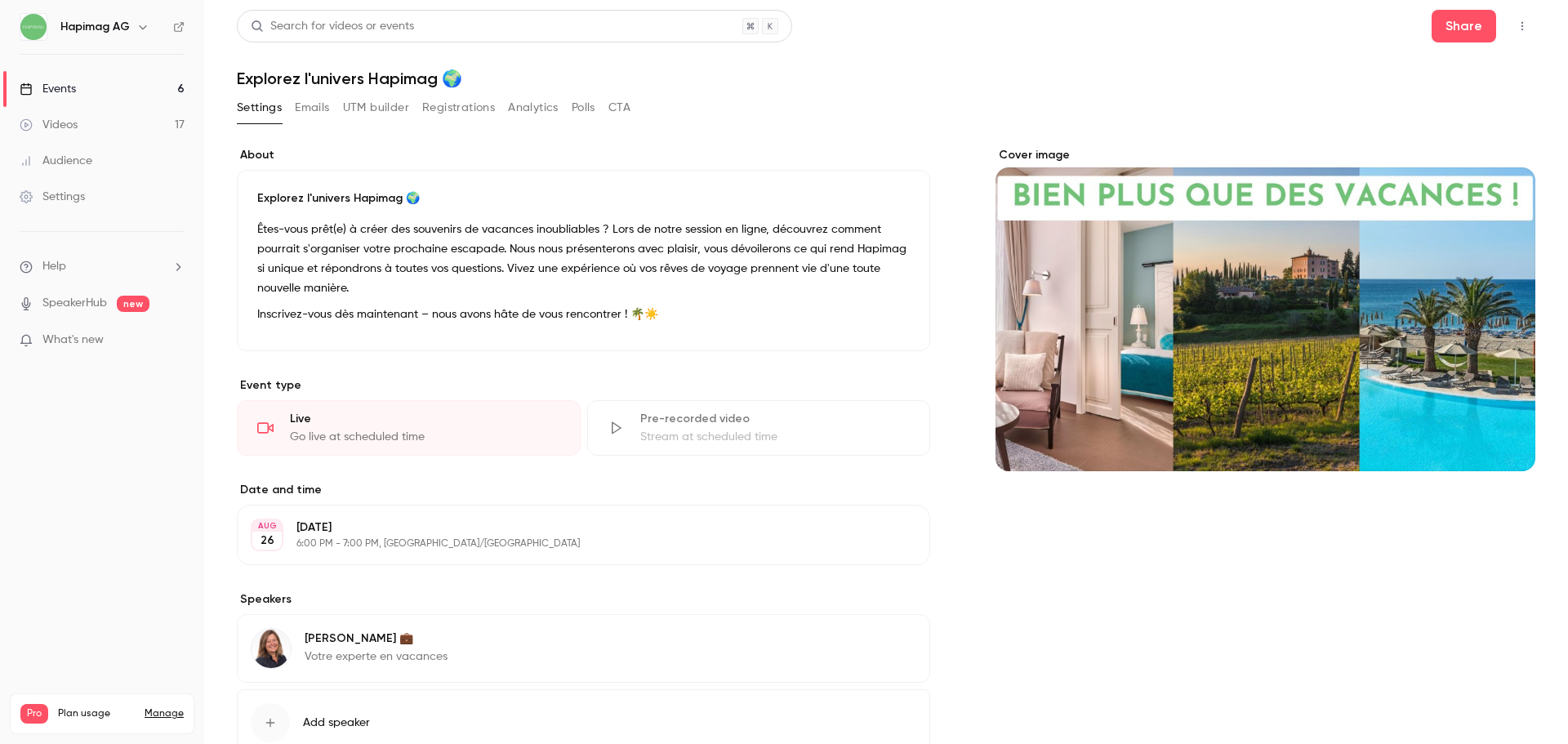
click at [1517, 25] on button "button" at bounding box center [1522, 26] width 26 height 26
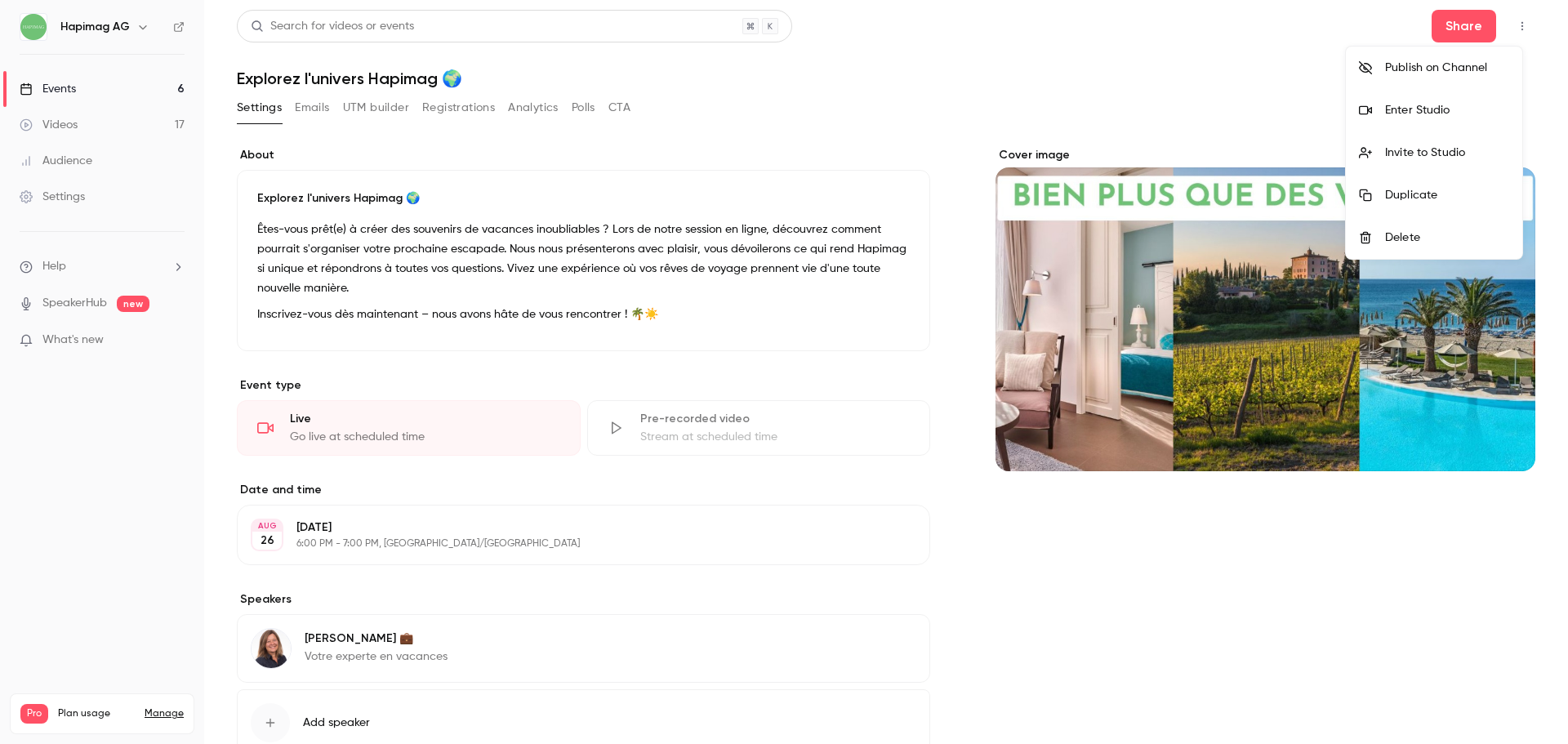
click at [1446, 112] on div "Enter Studio" at bounding box center [1447, 110] width 124 height 17
